Goal: Check status: Check status

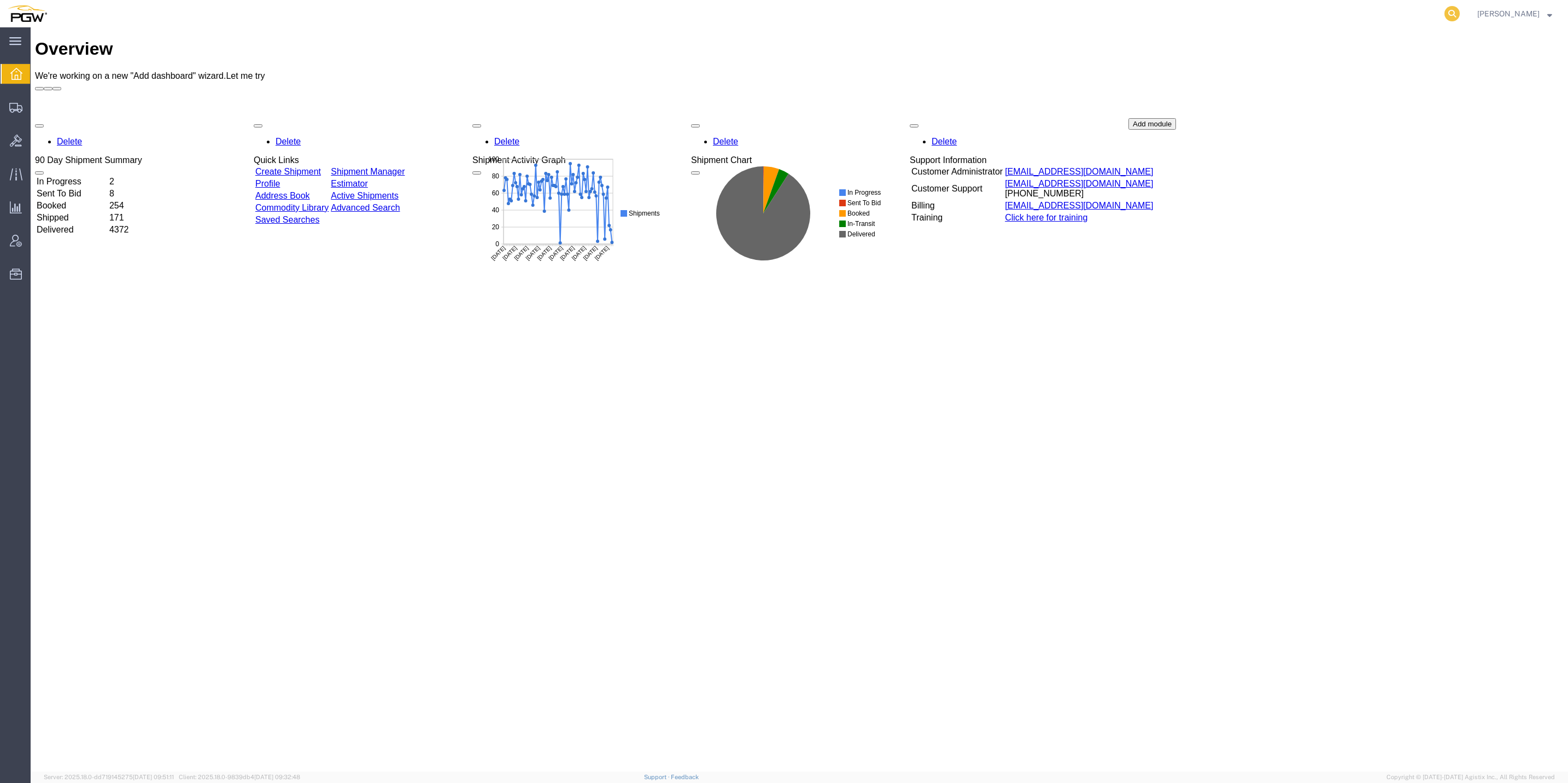
click at [1445, 17] on icon at bounding box center [1452, 13] width 15 height 15
click at [942, 581] on div "Overview We're working on a new "Add dashboard" wizard. Let me try Delete 90 Da…" at bounding box center [799, 411] width 1529 height 744
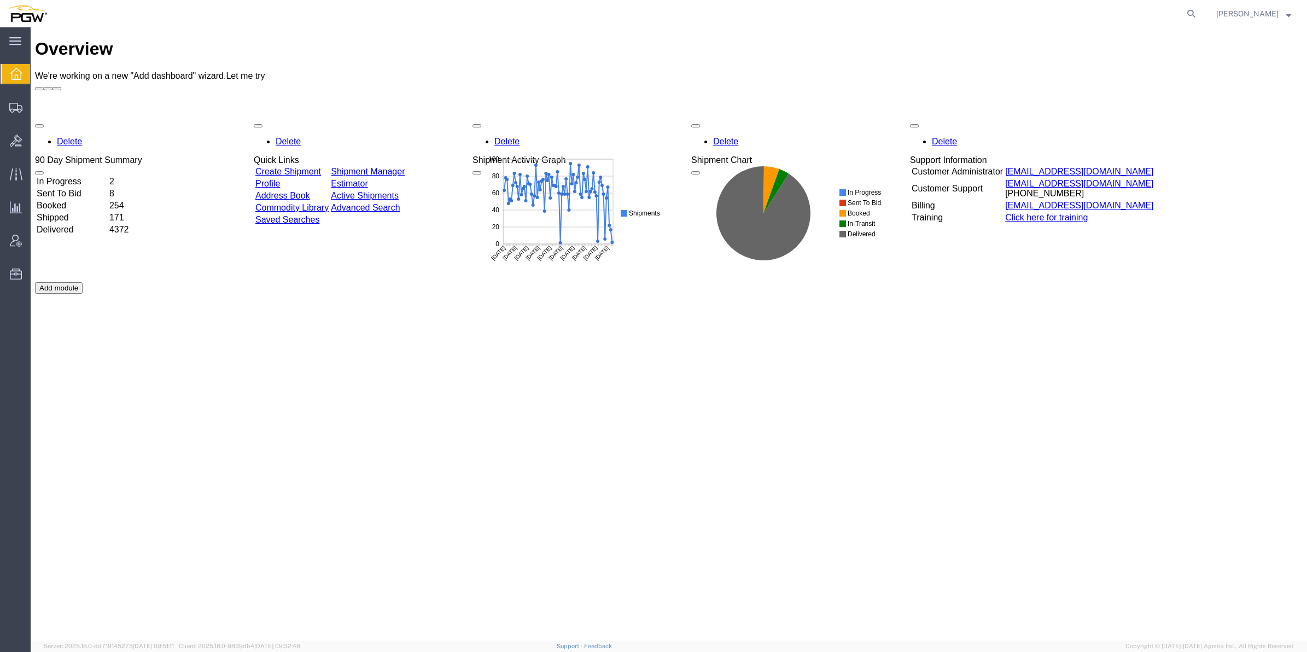
click at [387, 470] on div "Overview We're working on a new "Add dashboard" wizard. Let me try Delete 90 Da…" at bounding box center [669, 345] width 1268 height 613
click at [0, 0] on span "Shipment Manager" at bounding box center [0, 0] width 0 height 0
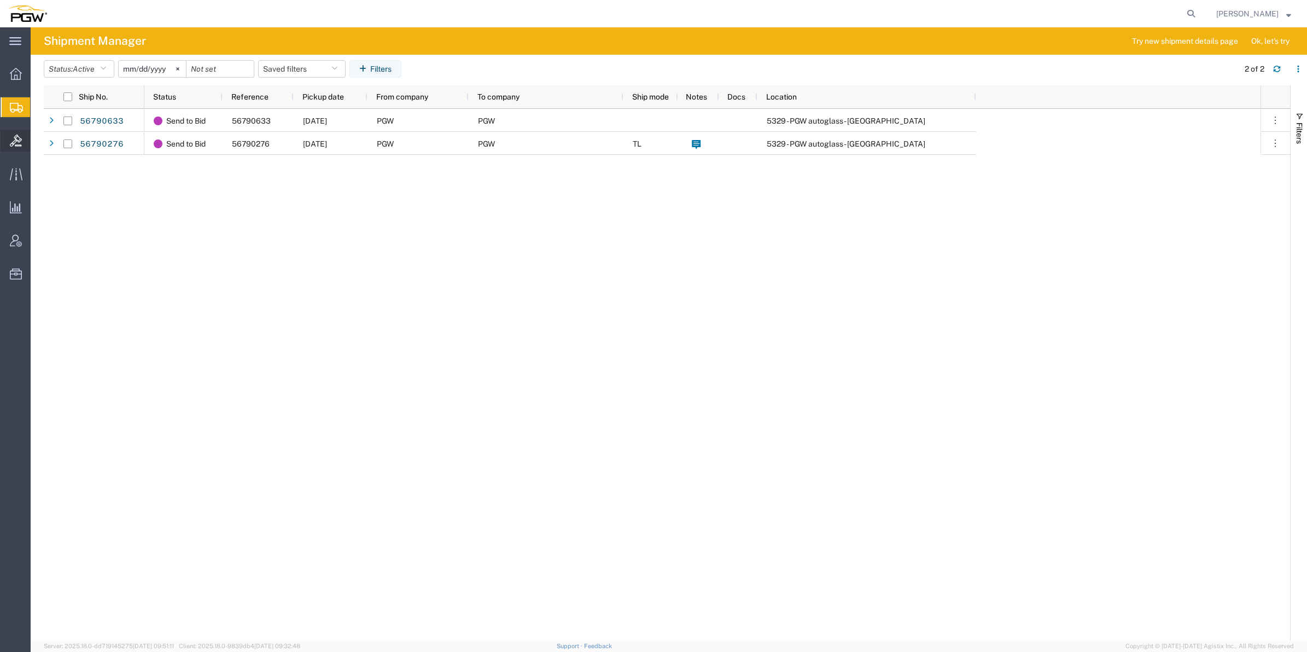
click at [28, 138] on div at bounding box center [16, 141] width 31 height 22
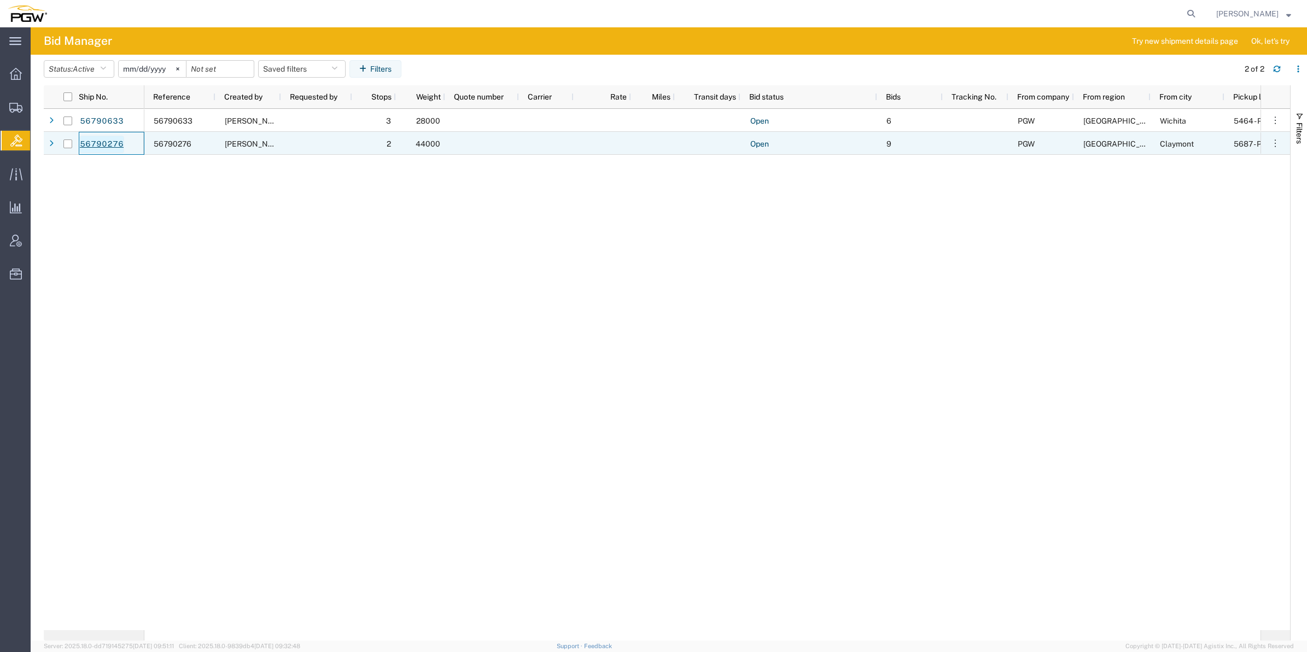
click at [110, 147] on link "56790276" at bounding box center [101, 144] width 45 height 17
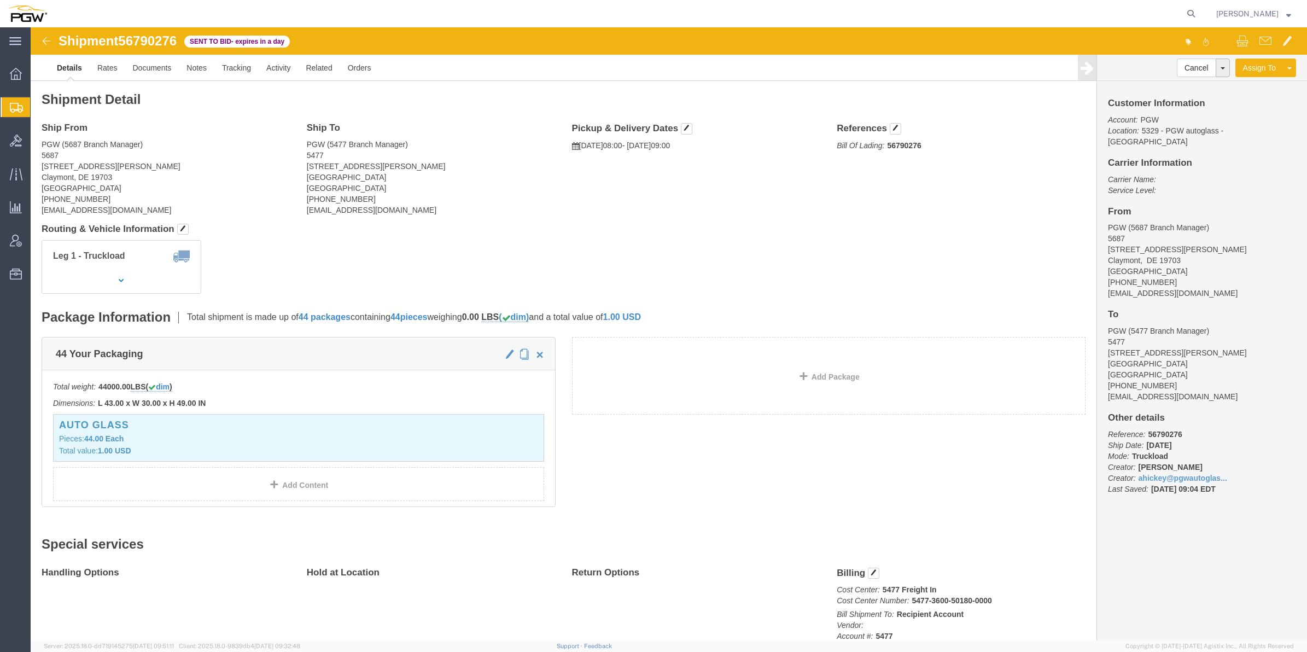
click img
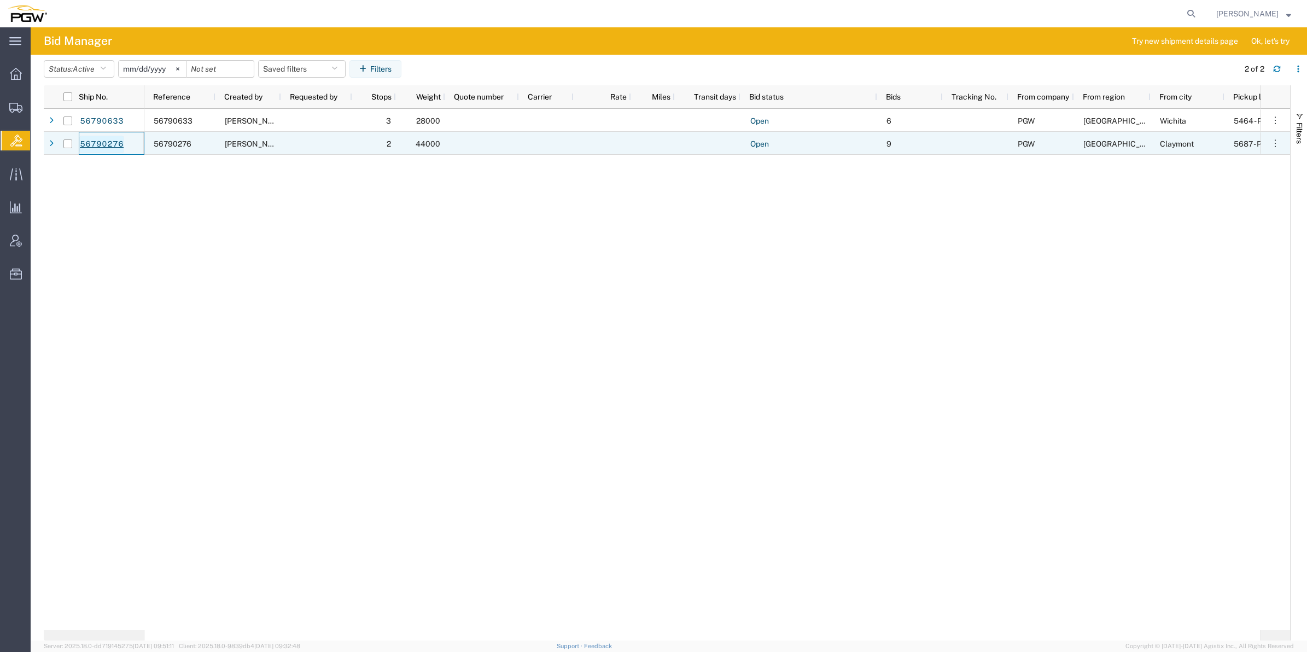
click at [110, 148] on link "56790276" at bounding box center [101, 144] width 45 height 17
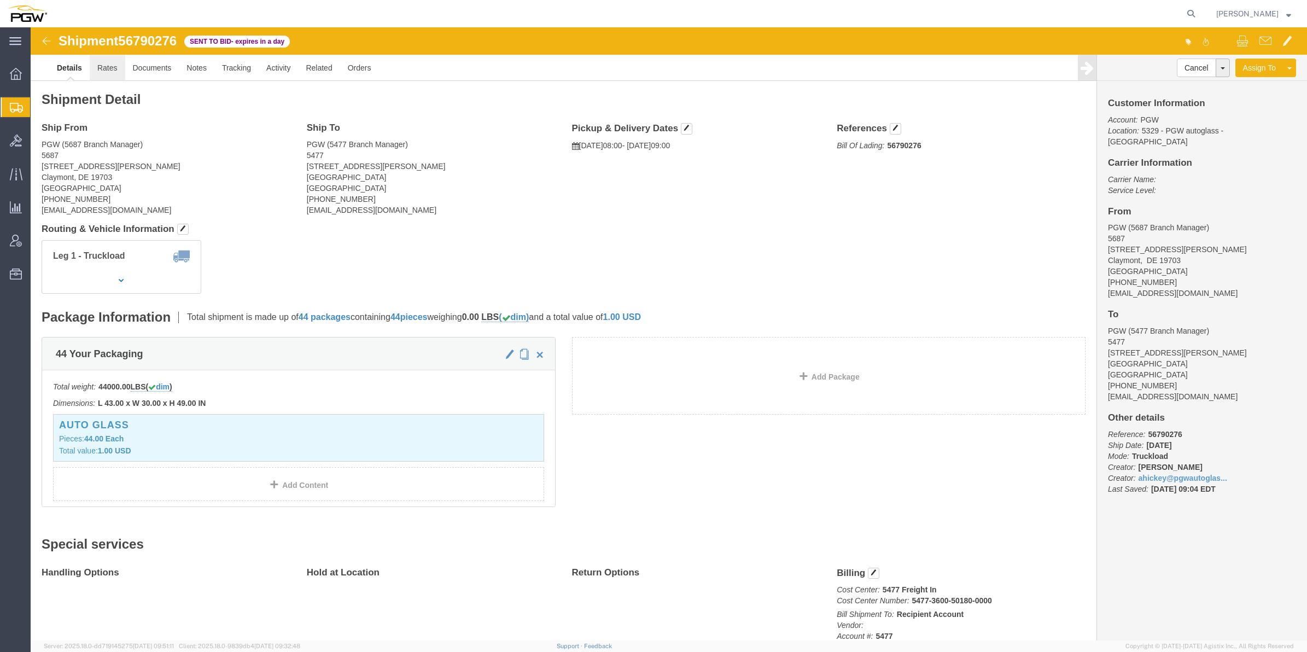
click link "Rates"
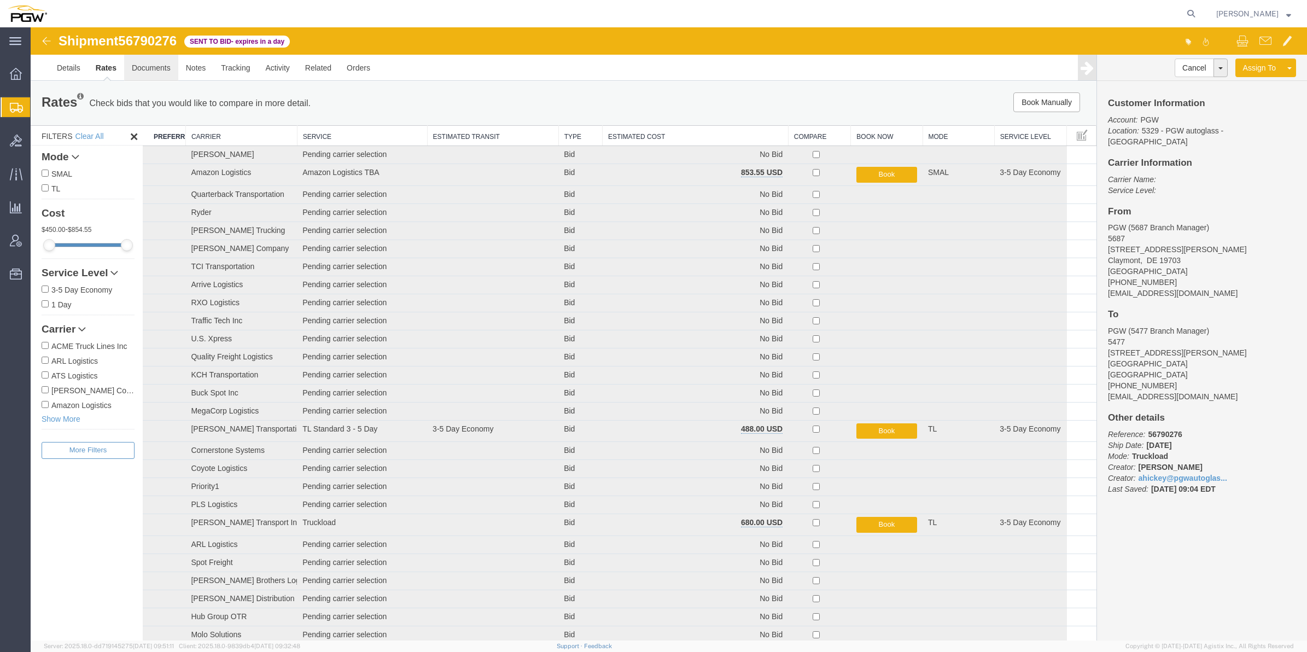
click at [157, 68] on link "Documents" at bounding box center [151, 68] width 54 height 26
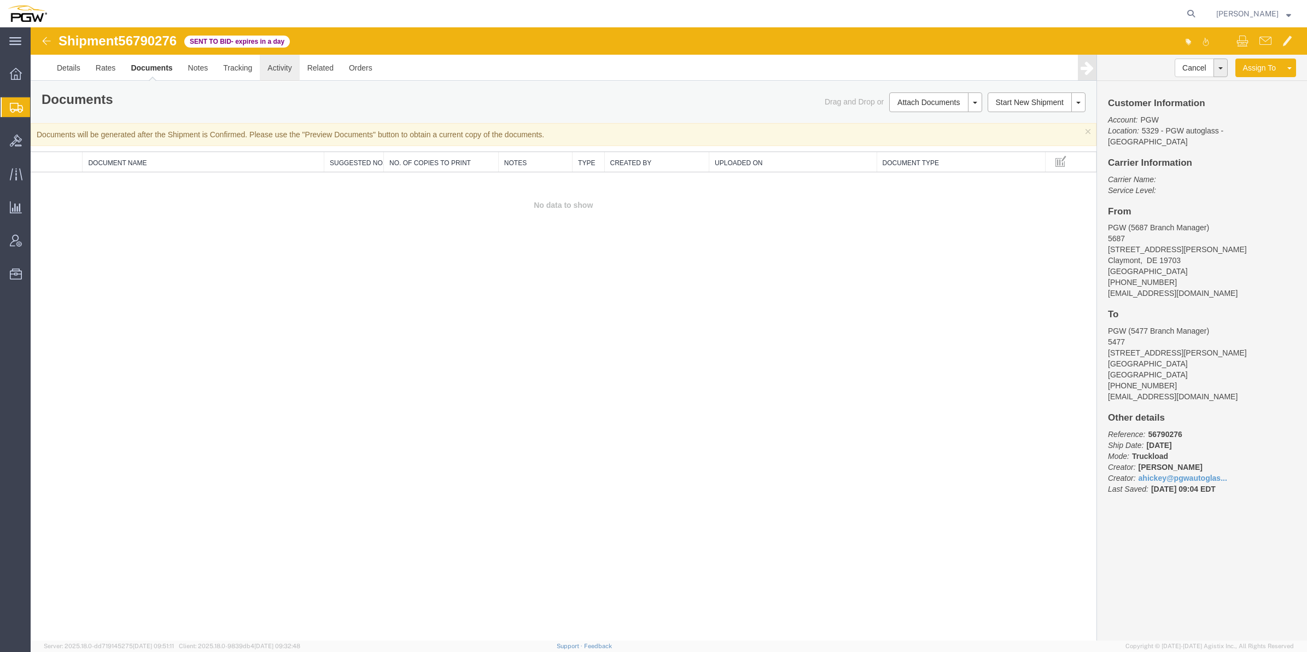
click at [270, 67] on link "Activity" at bounding box center [279, 68] width 39 height 26
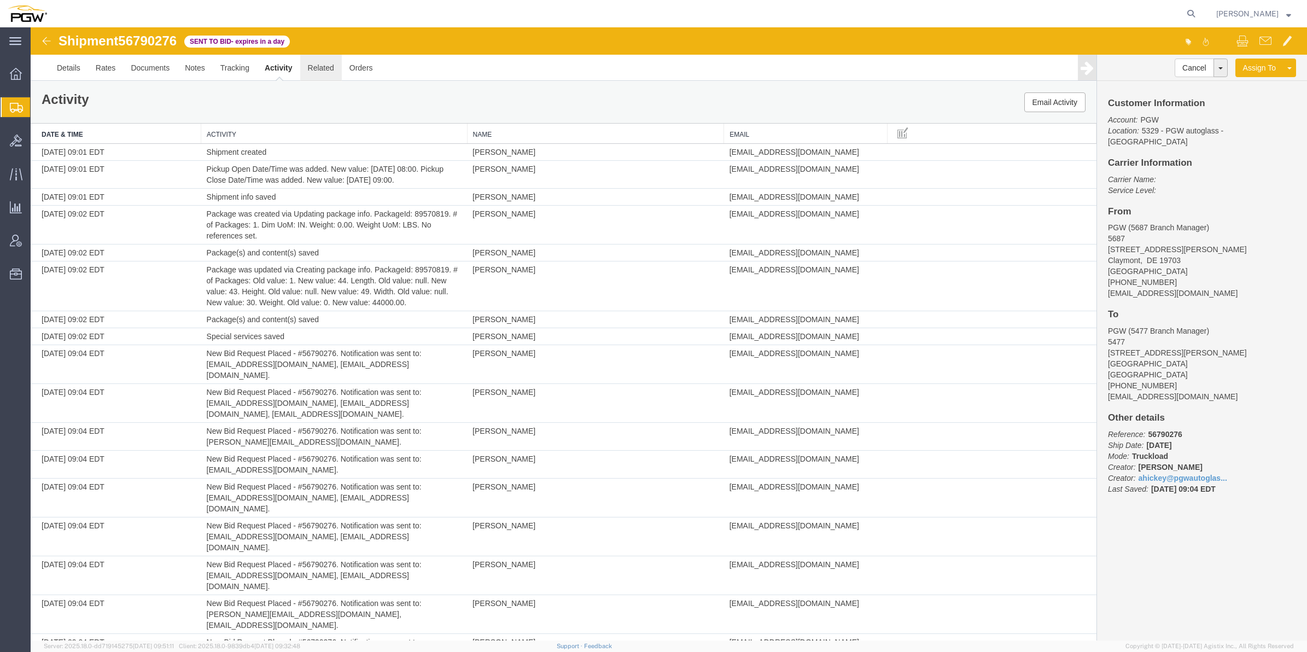
click at [316, 70] on link "Related" at bounding box center [321, 68] width 42 height 26
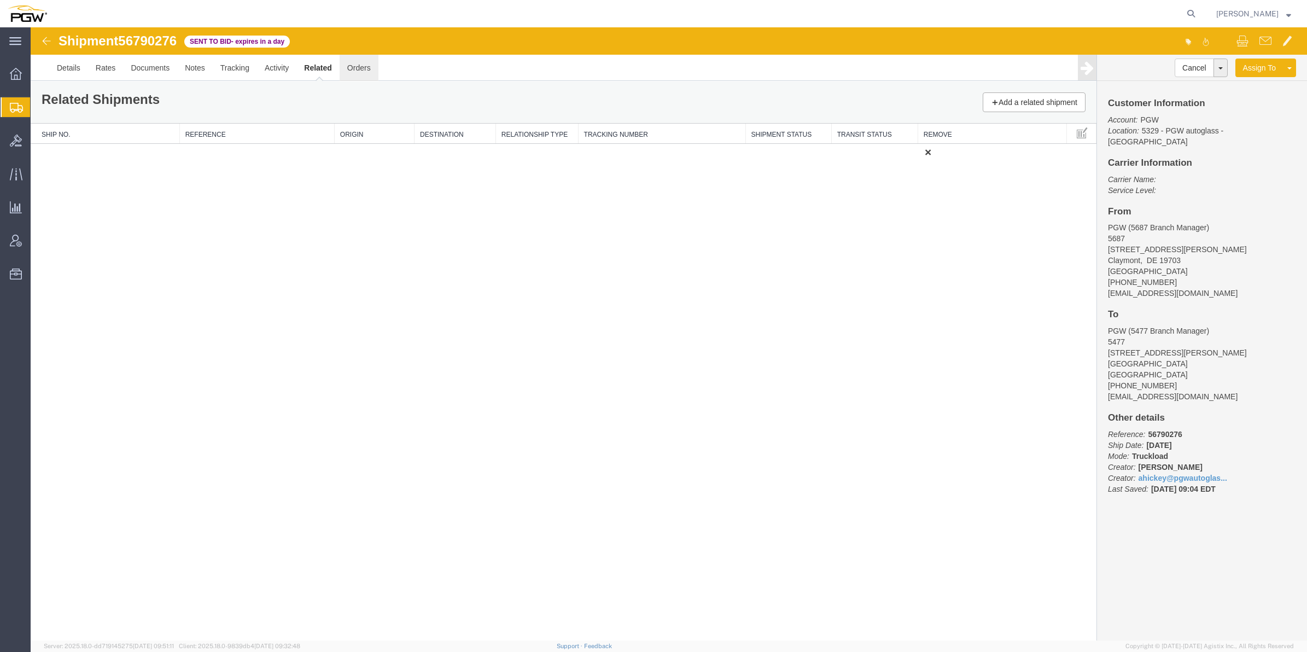
click at [350, 67] on link "Orders" at bounding box center [359, 68] width 39 height 26
